Goal: Communication & Community: Connect with others

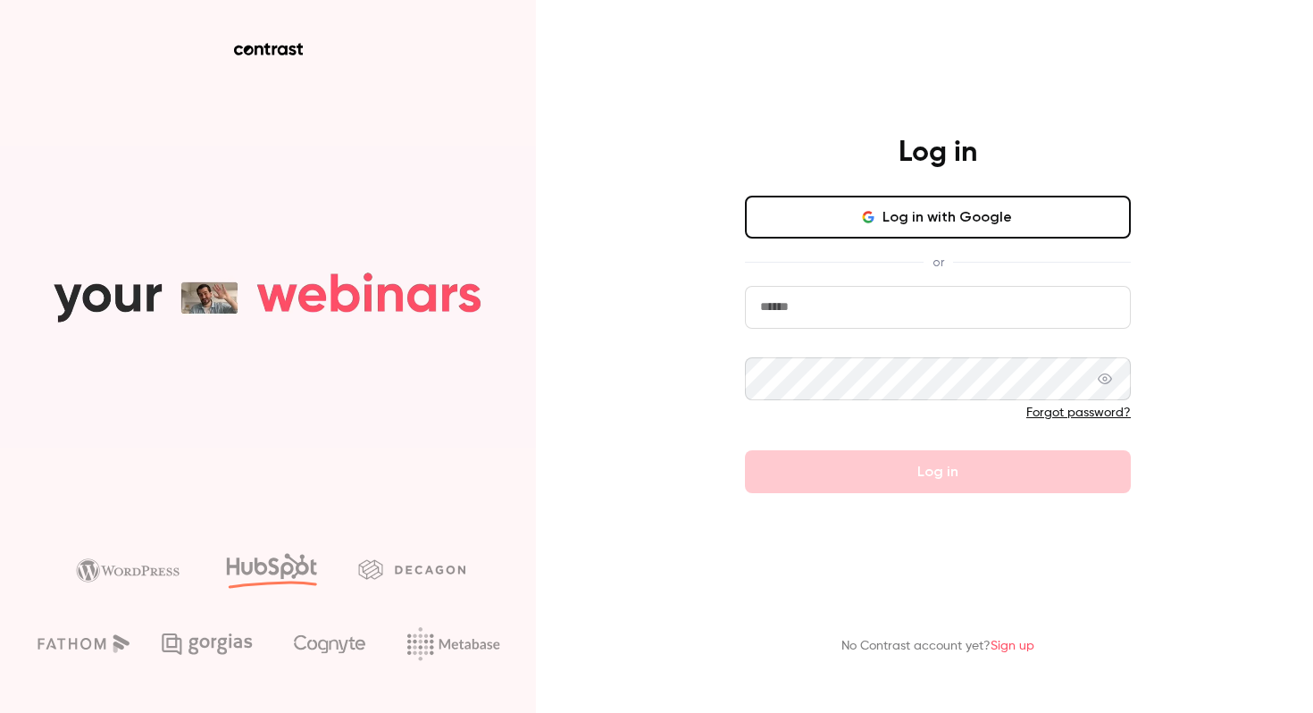
click at [834, 232] on button "Log in with Google" at bounding box center [938, 217] width 386 height 43
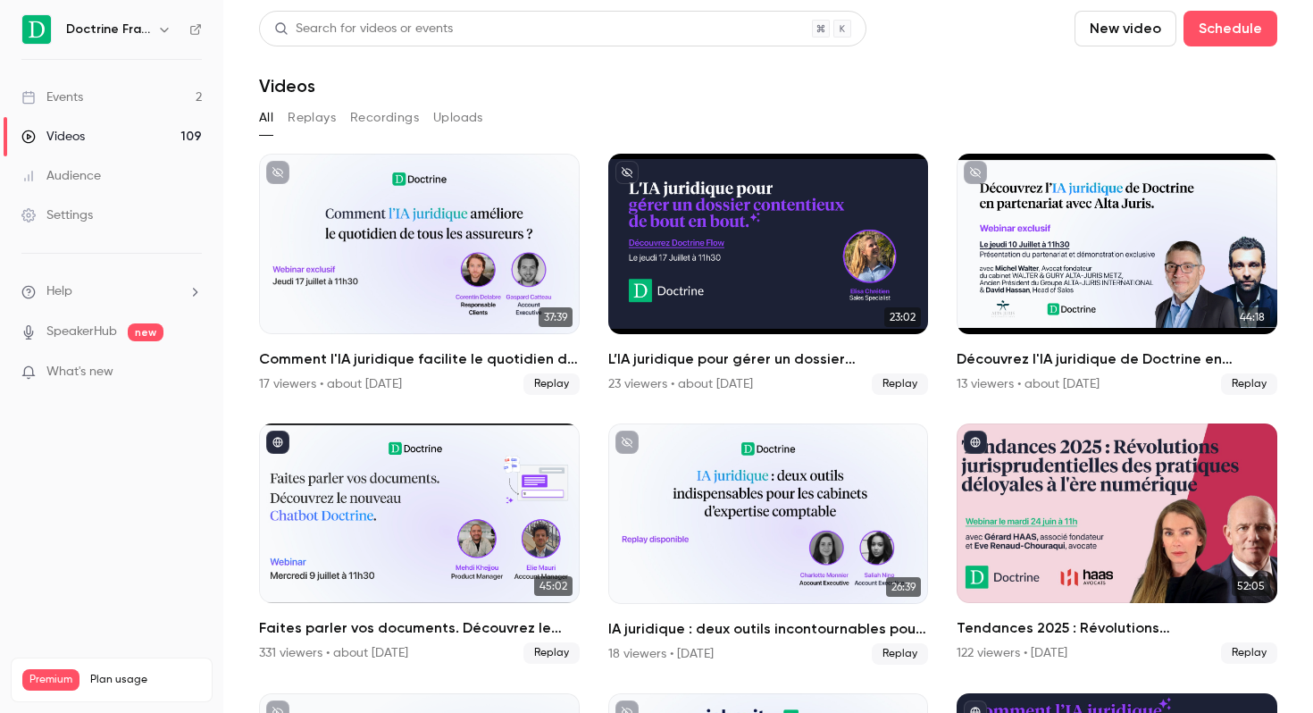
click at [145, 32] on h6 "Doctrine France" at bounding box center [108, 30] width 84 height 18
click at [160, 27] on icon "button" at bounding box center [164, 29] width 14 height 14
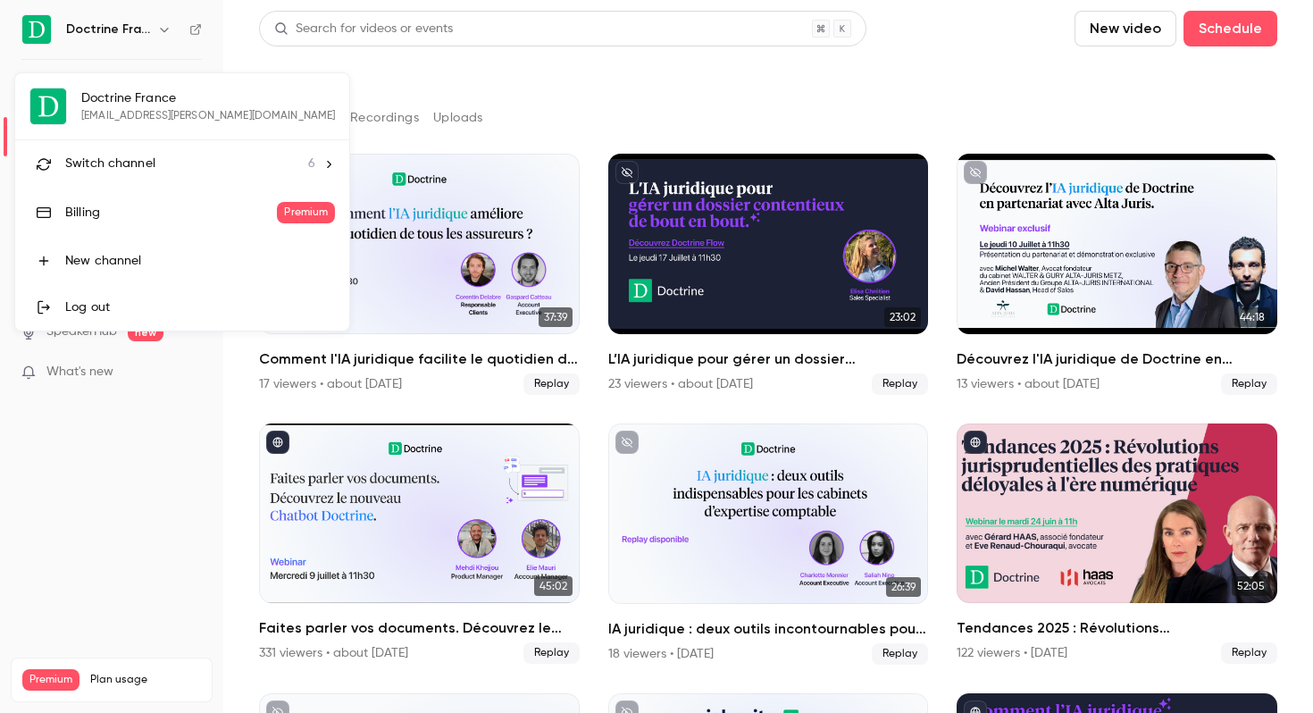
click at [170, 155] on div "Switch channel 6" at bounding box center [190, 164] width 250 height 19
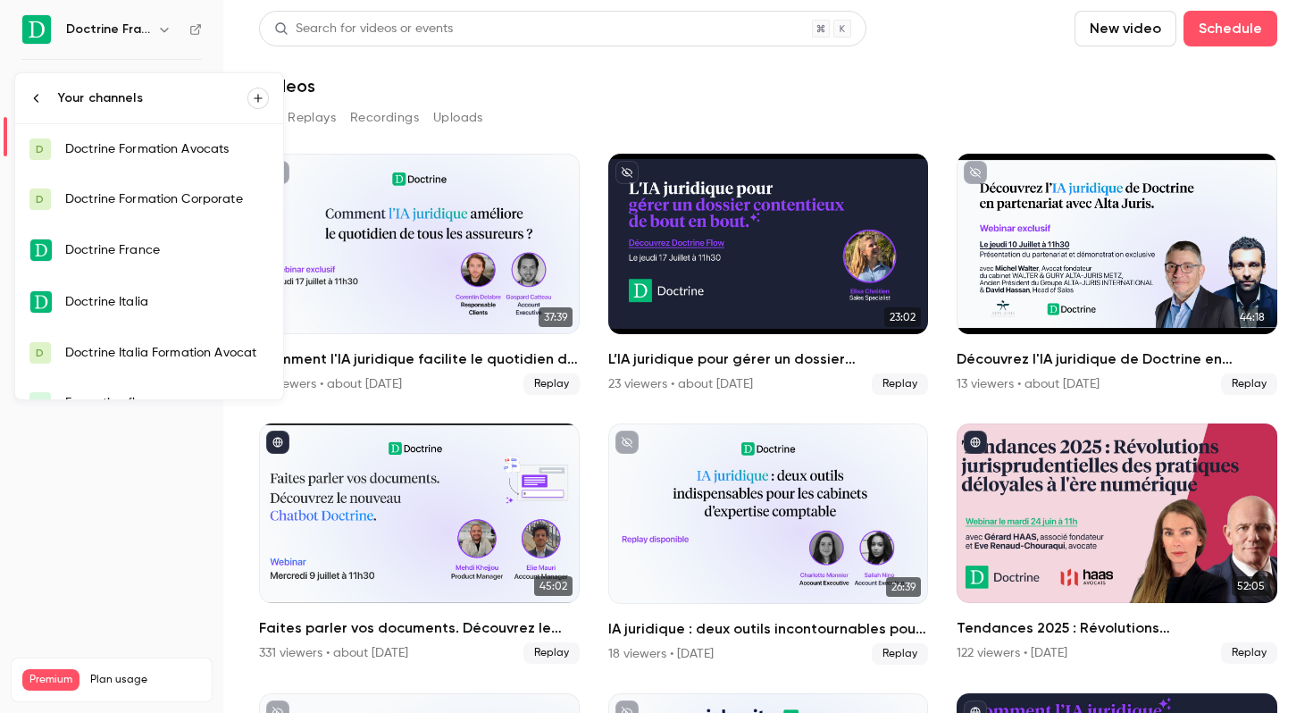
click at [251, 151] on div "Doctrine Formation Avocats" at bounding box center [167, 149] width 204 height 18
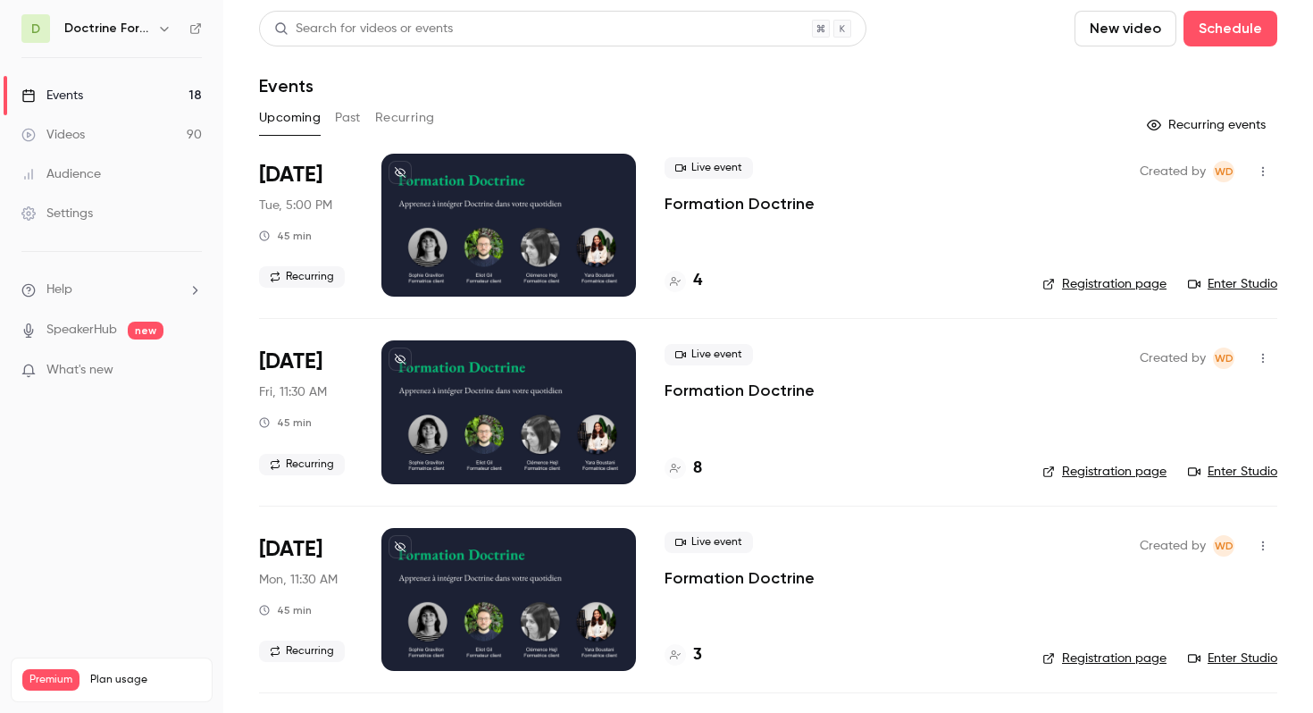
click at [1100, 280] on link "Registration page" at bounding box center [1104, 284] width 124 height 18
click at [1242, 292] on link "Enter Studio" at bounding box center [1232, 284] width 89 height 18
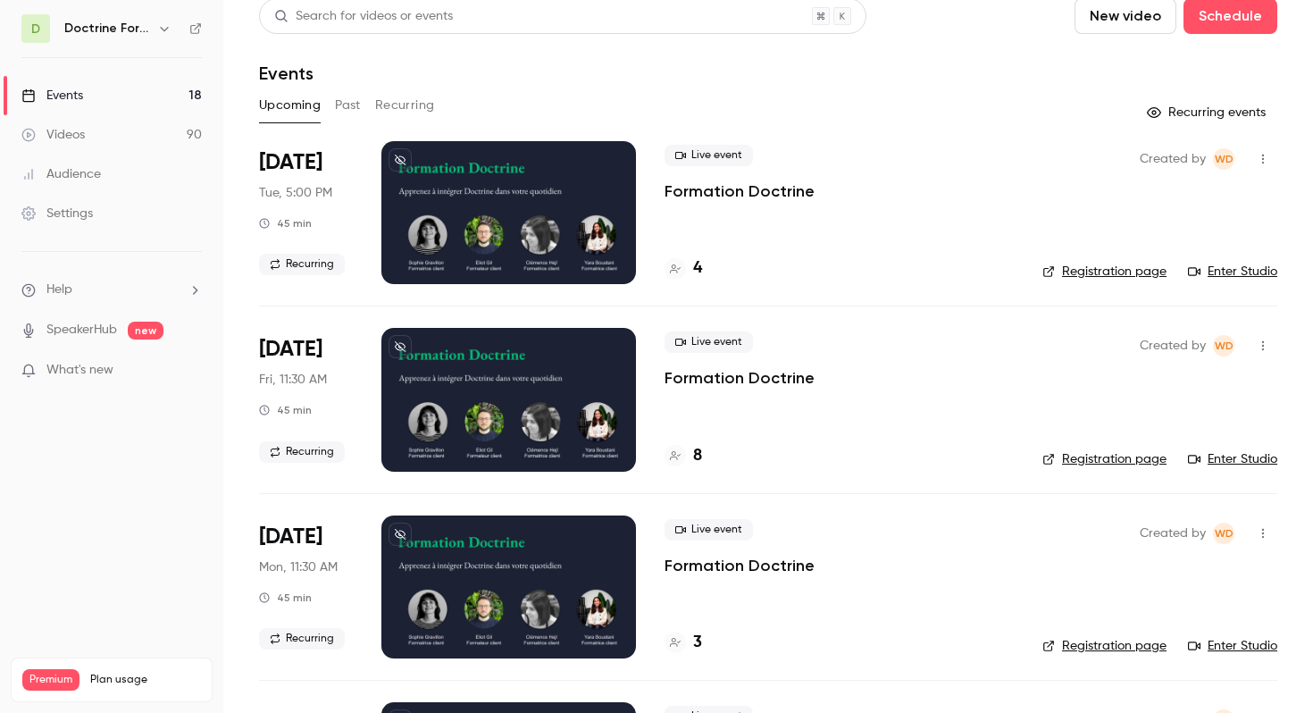
scroll to position [15, 0]
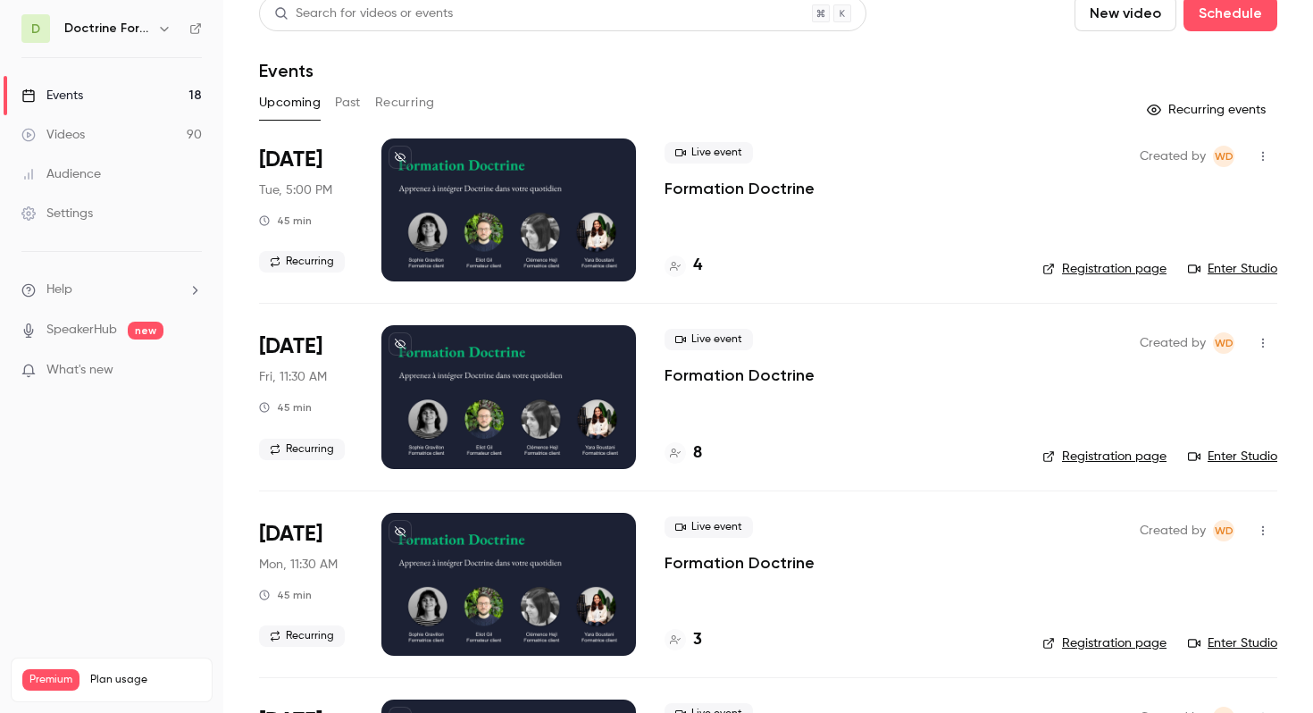
click at [1266, 163] on button "button" at bounding box center [1263, 156] width 29 height 29
click at [1159, 237] on li "Invite to Studio" at bounding box center [1179, 248] width 193 height 46
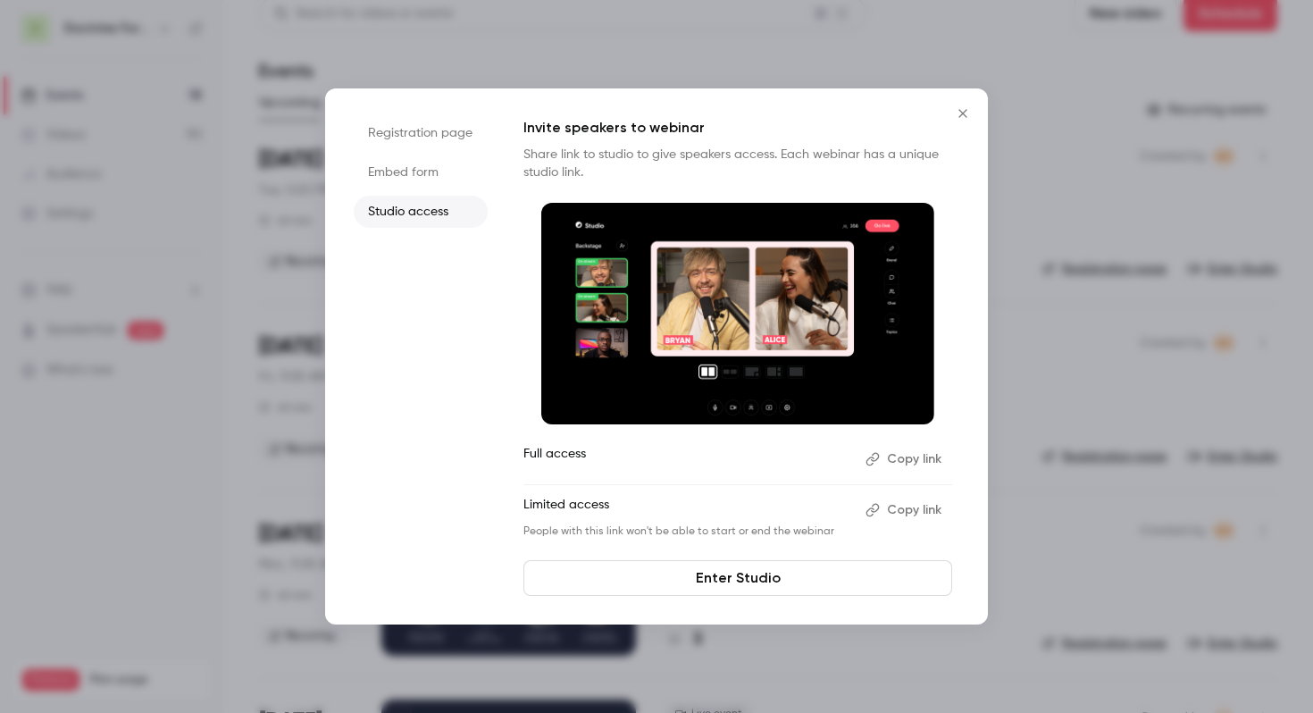
click at [399, 182] on li "Embed form" at bounding box center [421, 172] width 134 height 32
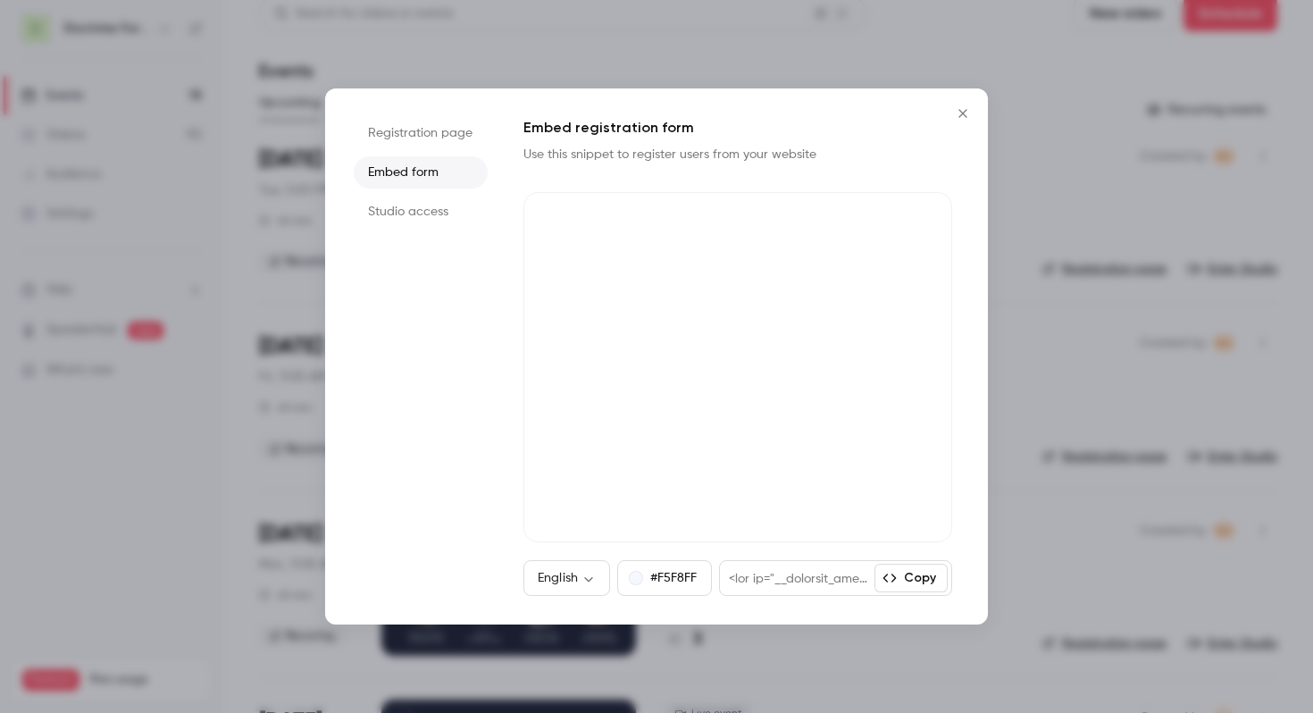
click at [214, 206] on div at bounding box center [656, 356] width 1313 height 713
